Goal: Task Accomplishment & Management: Manage account settings

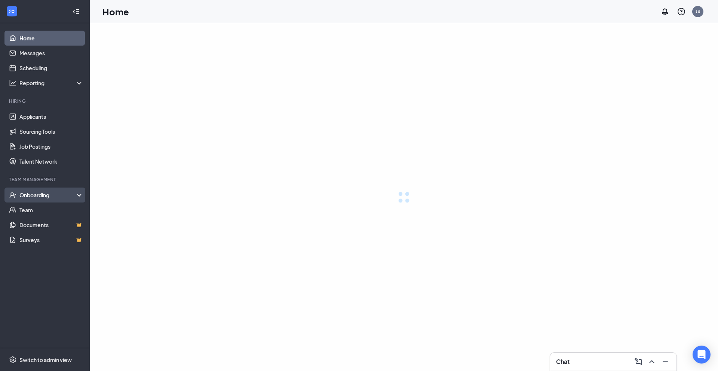
click at [36, 194] on div "Onboarding" at bounding box center [51, 195] width 64 height 7
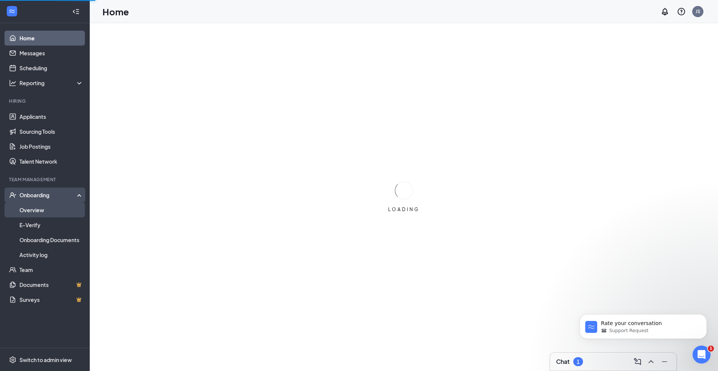
click at [36, 210] on link "Overview" at bounding box center [51, 210] width 64 height 15
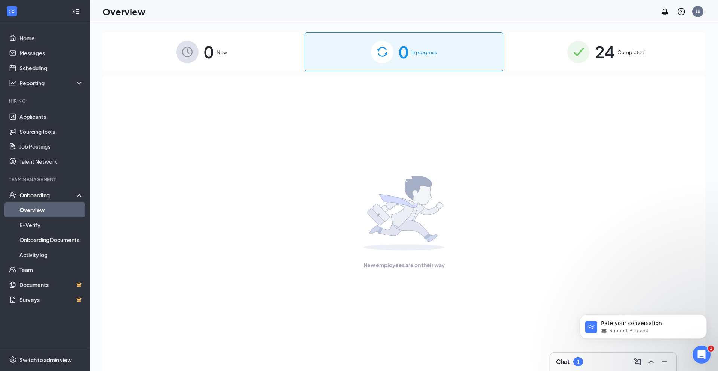
click at [624, 51] on span "Completed" at bounding box center [631, 52] width 27 height 7
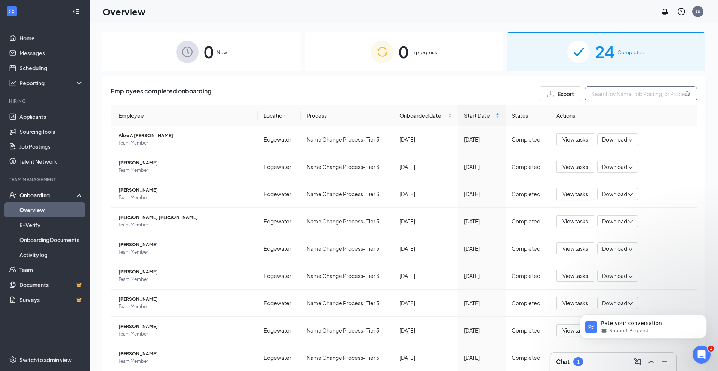
click at [611, 95] on input "text" at bounding box center [641, 93] width 112 height 15
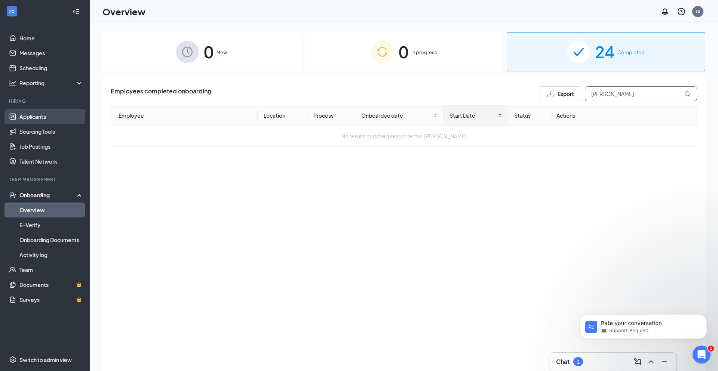
type input "[PERSON_NAME]"
click at [43, 116] on link "Applicants" at bounding box center [51, 116] width 64 height 15
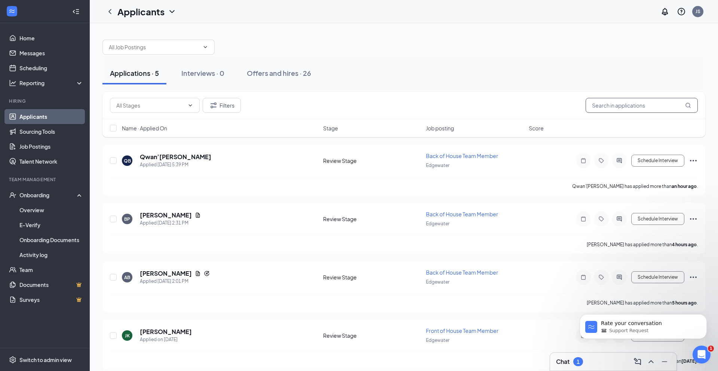
click at [611, 106] on input "text" at bounding box center [642, 105] width 112 height 15
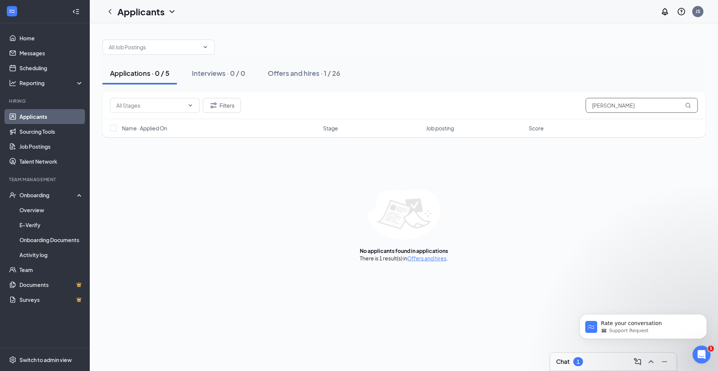
type input "[PERSON_NAME]"
click at [431, 262] on div "Applications · 0 / 5 Interviews · 0 / 0 Offers and hires · 1 / 26 Filters jenna…" at bounding box center [404, 147] width 628 height 248
click at [431, 261] on link "Offers and hires" at bounding box center [426, 258] width 39 height 7
click at [432, 257] on div "Applications · 5 Interviews · 0 Offers and hires · 26 Filters [PERSON_NAME] Nam…" at bounding box center [404, 197] width 628 height 348
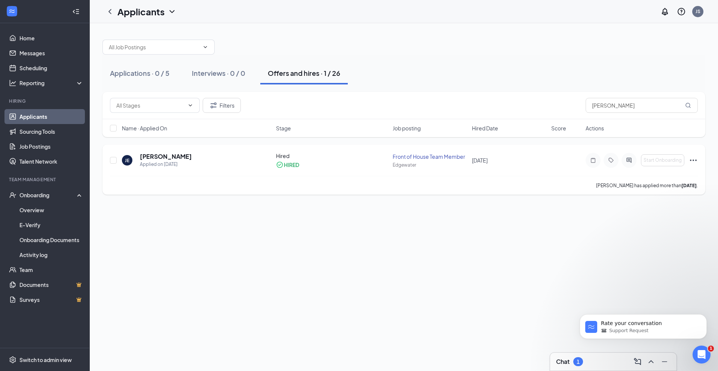
click at [695, 161] on icon "Ellipses" at bounding box center [693, 160] width 9 height 9
click at [694, 160] on icon "Ellipses" at bounding box center [693, 160] width 7 height 1
click at [528, 256] on div "Applications · 0 / 5 Interviews · 0 / 0 Offers and hires · 1 / 26 Filters [PERS…" at bounding box center [404, 197] width 628 height 348
click at [300, 74] on div "Offers and hires · 1 / 26" at bounding box center [304, 72] width 73 height 9
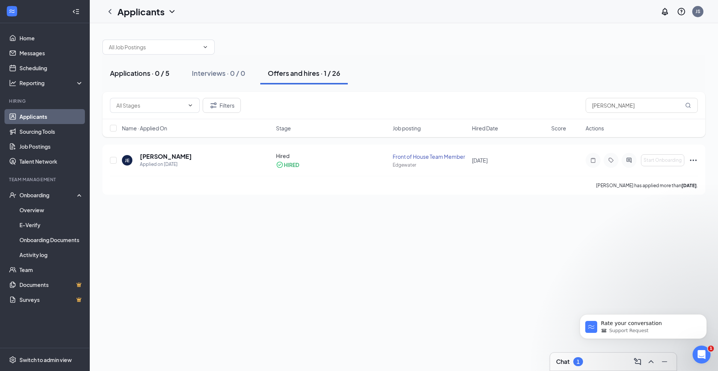
click at [136, 74] on div "Applications · 0 / 5" at bounding box center [139, 72] width 59 height 9
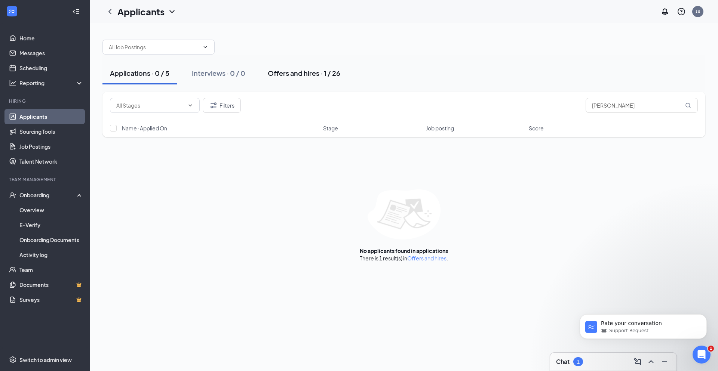
click at [314, 70] on div "Offers and hires · 1 / 26" at bounding box center [304, 72] width 73 height 9
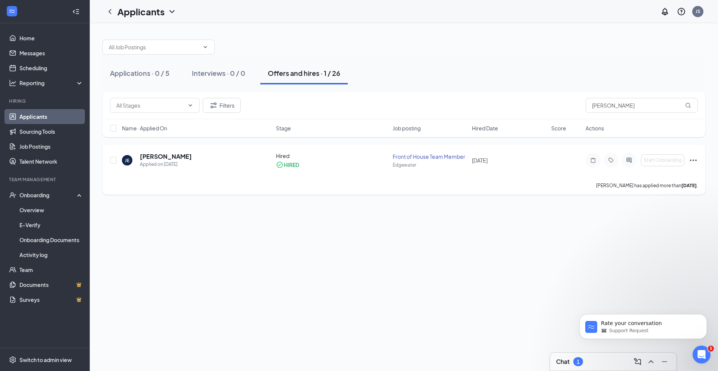
click at [694, 159] on icon "Ellipses" at bounding box center [693, 160] width 9 height 9
click at [646, 236] on p "Move to stage" at bounding box center [660, 239] width 64 height 7
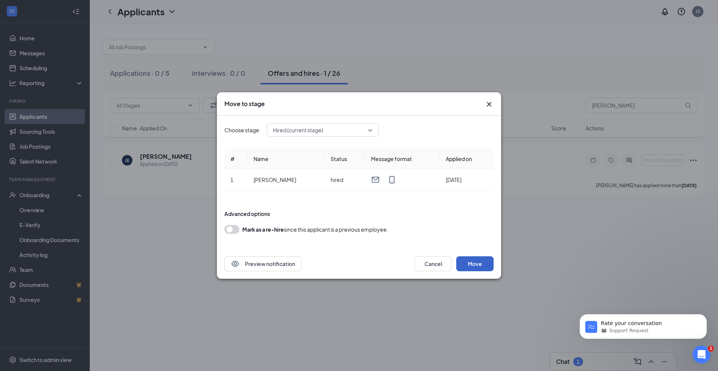
click at [475, 265] on button "Move" at bounding box center [474, 264] width 37 height 15
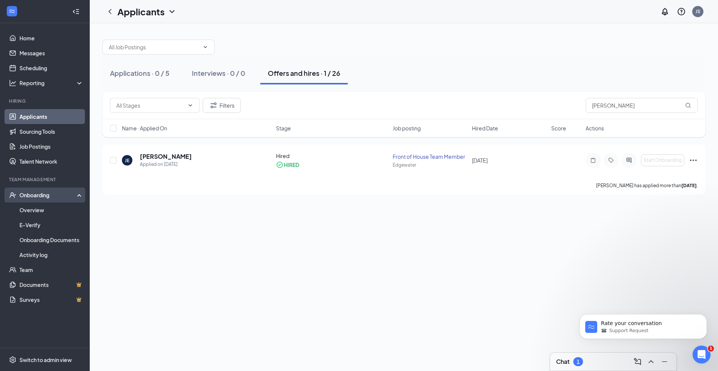
click at [35, 195] on div "Onboarding" at bounding box center [48, 195] width 58 height 7
click at [37, 113] on link "Applicants" at bounding box center [51, 116] width 64 height 15
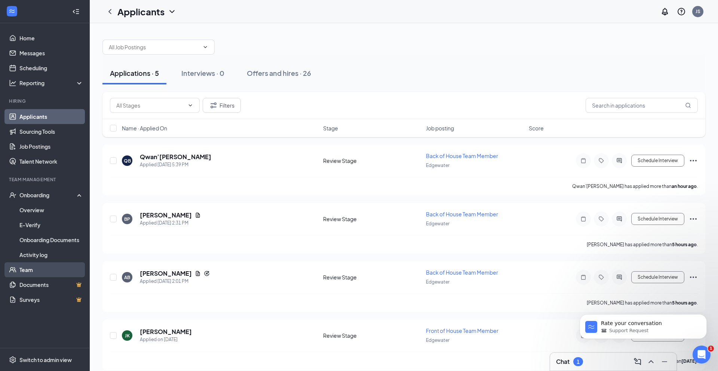
click at [27, 271] on link "Team" at bounding box center [51, 270] width 64 height 15
